Goal: Information Seeking & Learning: Understand process/instructions

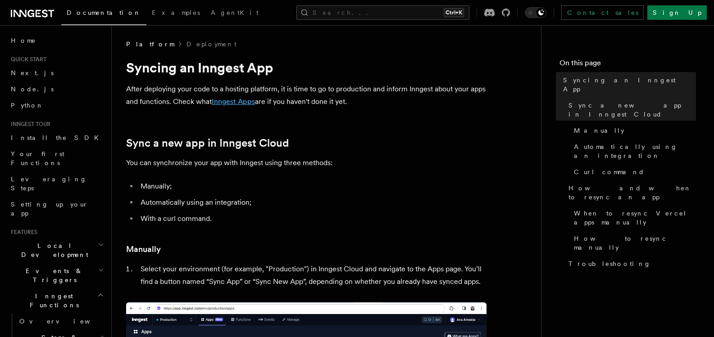
click at [246, 100] on link "Inngest Apps" at bounding box center [233, 101] width 43 height 9
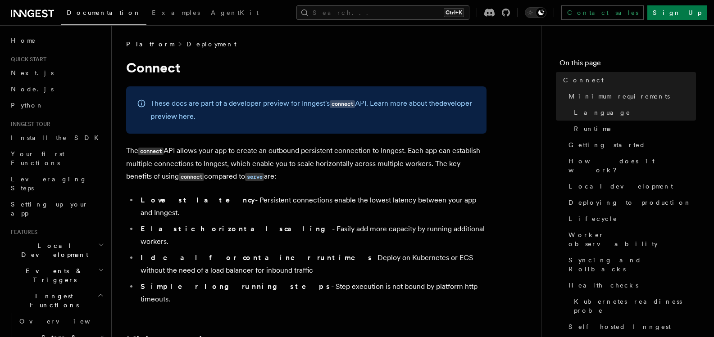
click at [190, 45] on link "Deployment" at bounding box center [212, 44] width 50 height 9
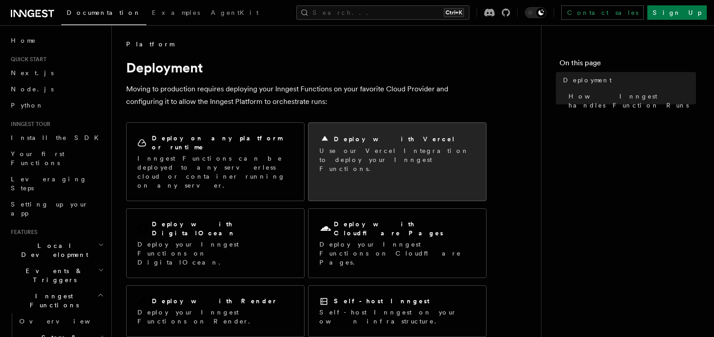
click at [384, 146] on p "Use our Vercel Integration to deploy your Inngest Functions." at bounding box center [397, 159] width 156 height 27
